Goal: Information Seeking & Learning: Compare options

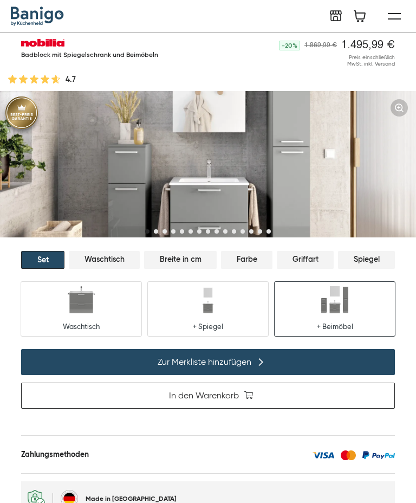
click at [241, 170] on img at bounding box center [208, 164] width 416 height 146
click at [219, 308] on img at bounding box center [207, 299] width 27 height 27
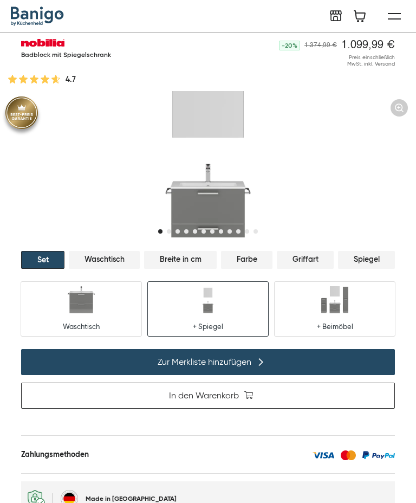
click at [329, 308] on img at bounding box center [334, 299] width 27 height 27
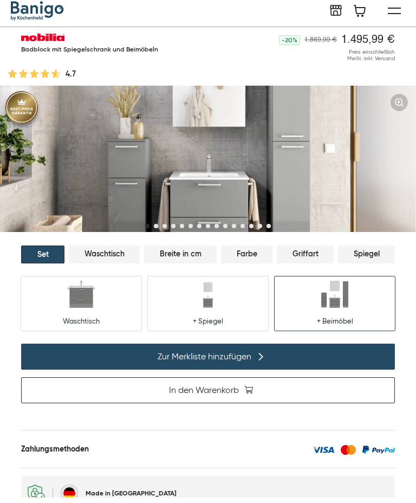
scroll to position [6, 0]
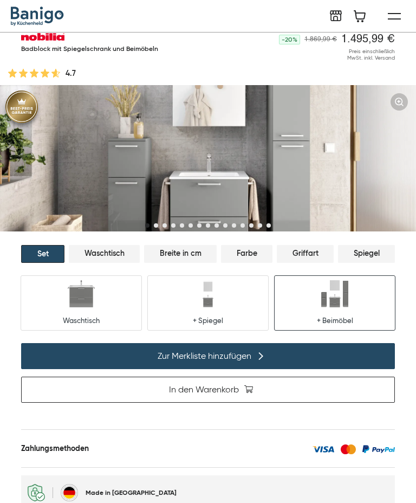
click at [244, 187] on img at bounding box center [208, 158] width 416 height 146
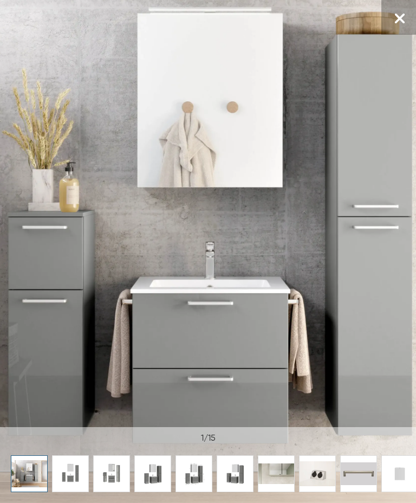
scroll to position [0, 0]
